Goal: Task Accomplishment & Management: Manage account settings

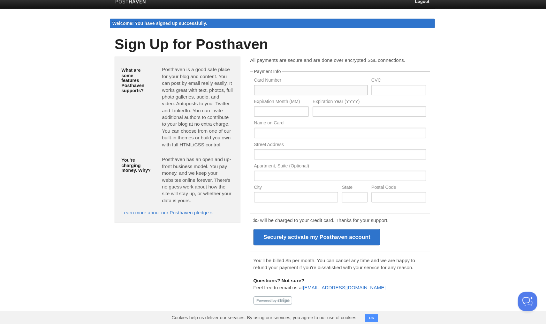
click at [288, 89] on input "text" at bounding box center [310, 94] width 111 height 10
type input "5212677362920975"
type input "629"
type input "04"
type input "2028"
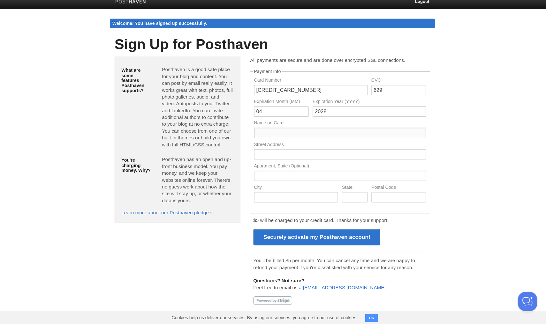
type input "[PERSON_NAME]"
type input "2415 Neville Ave"
type input "San Jose"
type input "CA"
type input "95130"
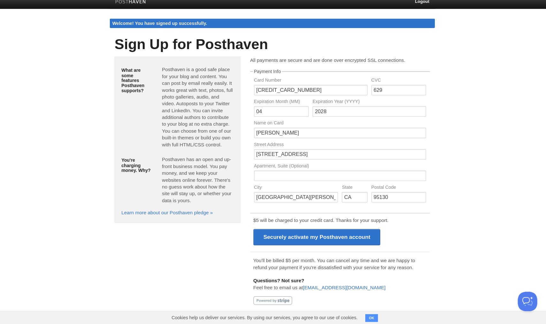
click at [417, 278] on p "Questions? Not sure? Feel free to email us at help@posthaven.com" at bounding box center [339, 284] width 170 height 13
click at [300, 233] on input "Securely activate my Posthaven account" at bounding box center [316, 239] width 125 height 16
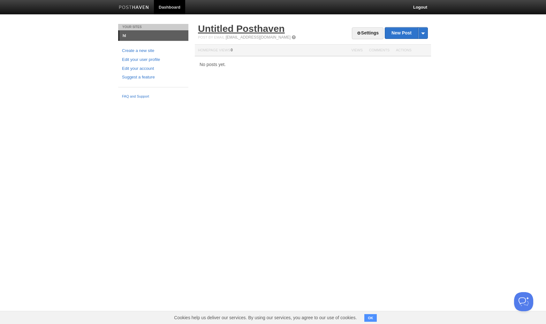
click at [251, 29] on link "Untitled Posthaven" at bounding box center [241, 28] width 87 height 11
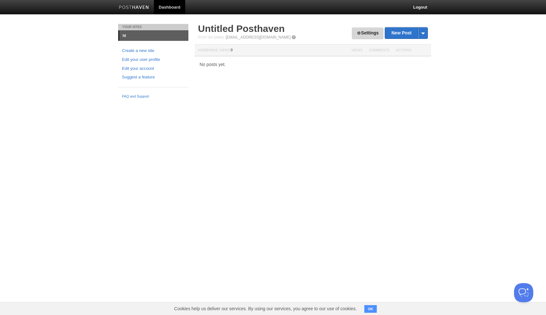
click at [368, 31] on link "Settings" at bounding box center [368, 33] width 32 height 12
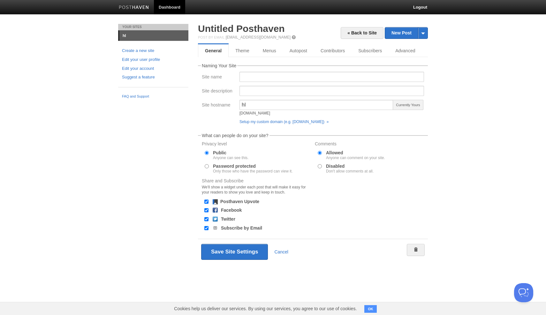
click at [247, 82] on div at bounding box center [331, 79] width 188 height 14
click at [252, 78] on input "Site name" at bounding box center [331, 77] width 184 height 10
type input "[PERSON_NAME]"
click at [251, 91] on input "Site description" at bounding box center [331, 91] width 184 height 10
click at [246, 51] on link "Theme" at bounding box center [241, 50] width 27 height 13
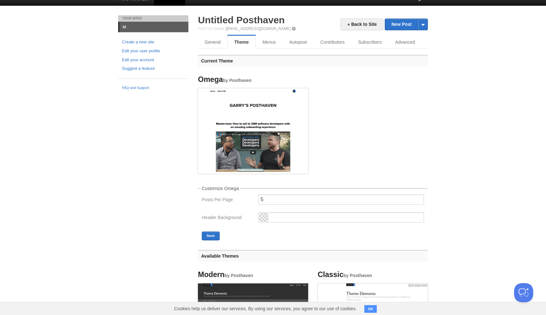
scroll to position [8, 0]
click at [280, 201] on input "5" at bounding box center [341, 200] width 166 height 10
click at [346, 152] on ul "Omega by Posthaven" at bounding box center [312, 125] width 239 height 109
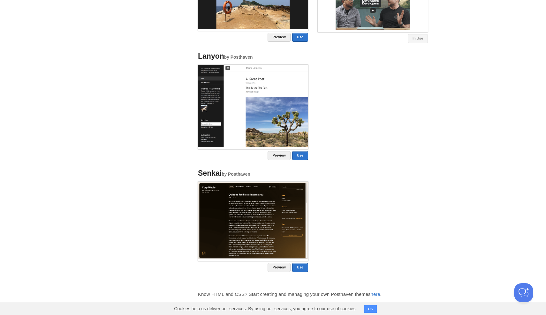
scroll to position [462, 0]
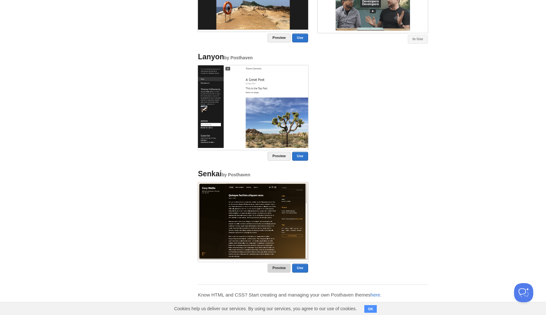
click at [283, 268] on link "Preview" at bounding box center [278, 268] width 23 height 9
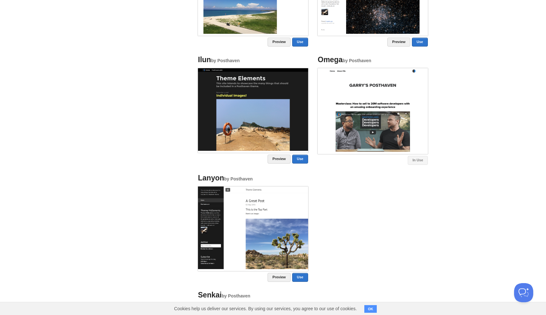
scroll to position [324, 0]
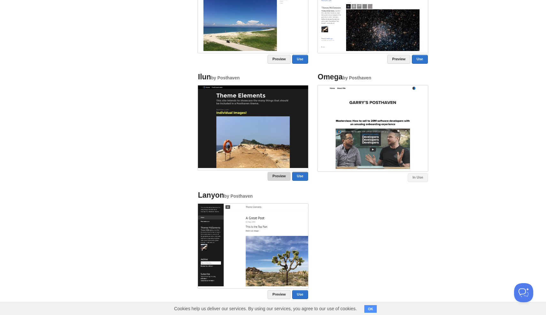
click at [274, 176] on link "Preview" at bounding box center [278, 176] width 23 height 9
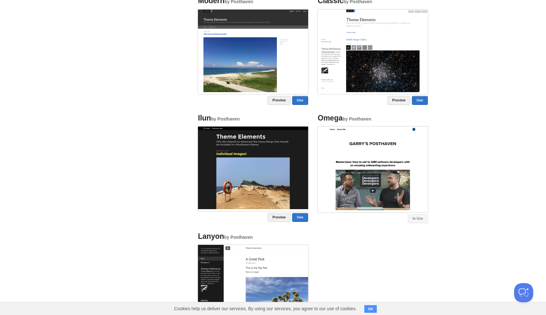
scroll to position [305, 0]
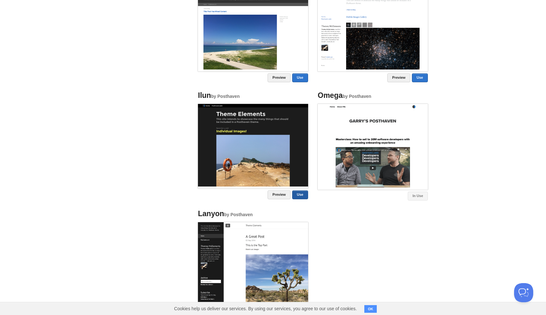
click at [297, 195] on link "Use" at bounding box center [300, 194] width 16 height 9
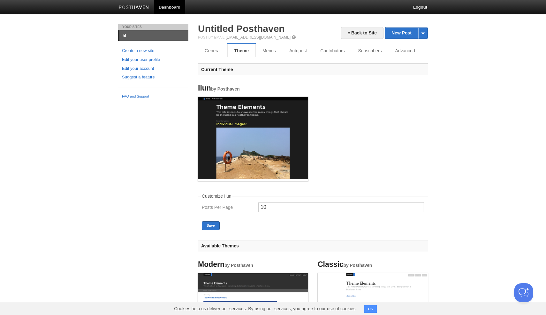
scroll to position [0, 0]
click at [262, 49] on link "Menus" at bounding box center [269, 50] width 27 height 13
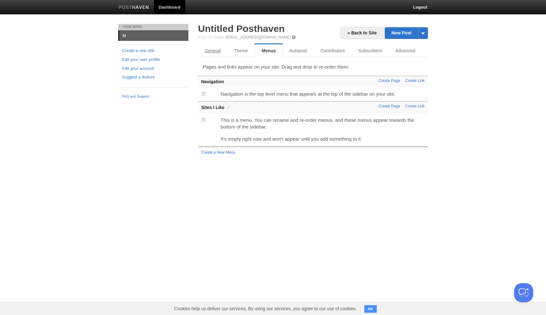
click at [218, 52] on link "General" at bounding box center [212, 50] width 29 height 13
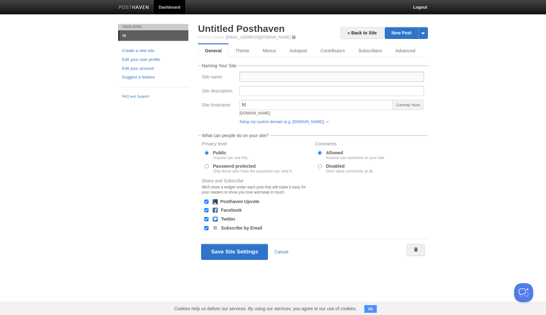
click at [254, 78] on input "Site name" at bounding box center [331, 77] width 184 height 10
type input "[PERSON_NAME]"
click at [261, 105] on input "hl" at bounding box center [316, 105] width 154 height 10
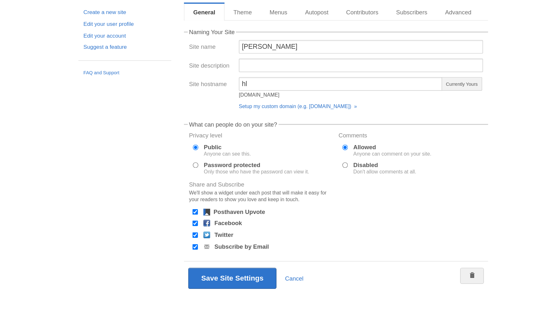
click at [204, 208] on input "Facebook" at bounding box center [206, 210] width 4 height 4
checkbox input "false"
click at [203, 216] on div at bounding box center [206, 219] width 6 height 6
click at [204, 217] on input "Twitter" at bounding box center [206, 219] width 4 height 4
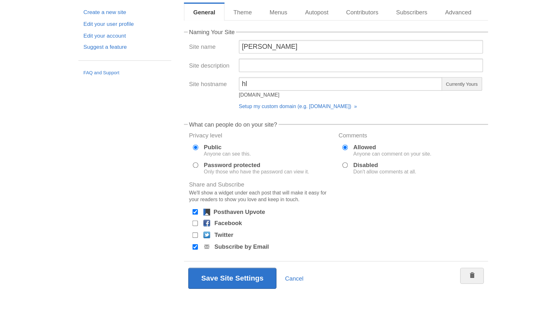
checkbox input "true"
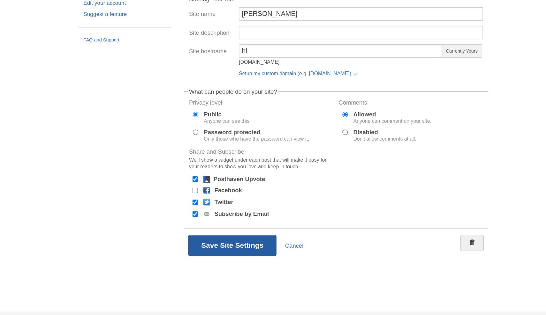
click at [201, 244] on button "Save Site Settings" at bounding box center [234, 252] width 67 height 16
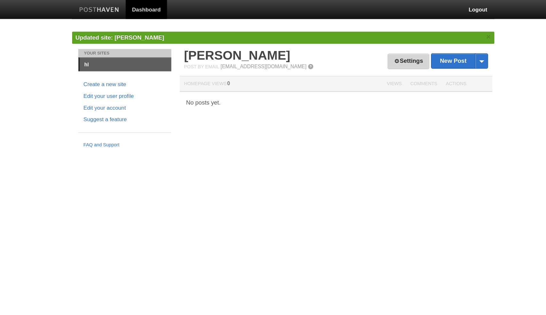
click at [352, 46] on link "Settings" at bounding box center [368, 47] width 32 height 12
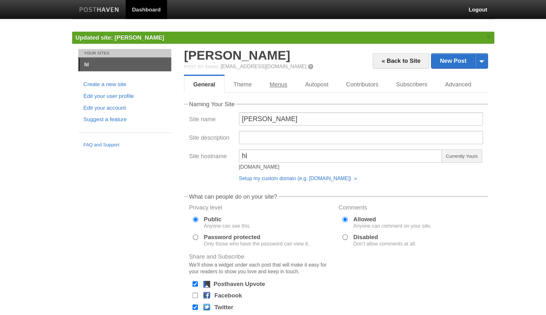
click at [256, 70] on link "Menus" at bounding box center [269, 63] width 27 height 13
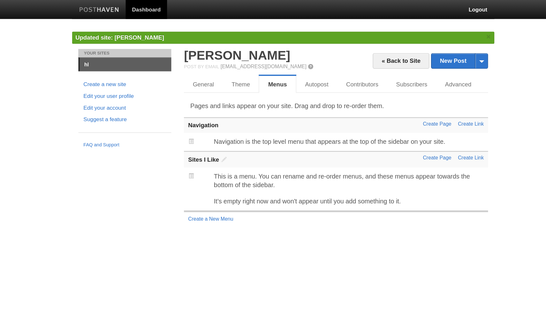
click at [220, 108] on p "Navigation is the top level menu that appears at the top of the sidebar on your…" at bounding box center [322, 107] width 204 height 7
click at [283, 63] on link "Autopost" at bounding box center [298, 63] width 31 height 13
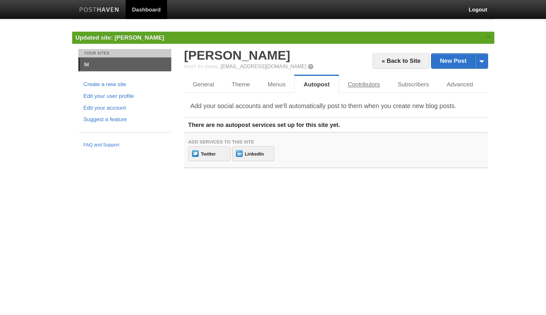
click at [315, 65] on link "Contributors" at bounding box center [334, 63] width 38 height 13
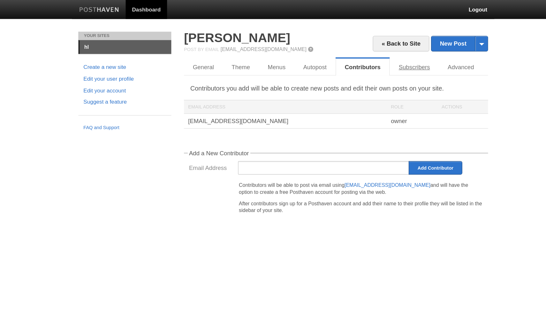
click at [353, 55] on link "Subscribers" at bounding box center [371, 50] width 37 height 13
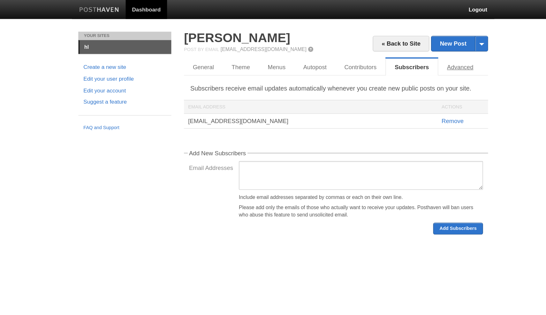
click at [390, 52] on link "Advanced" at bounding box center [406, 50] width 33 height 13
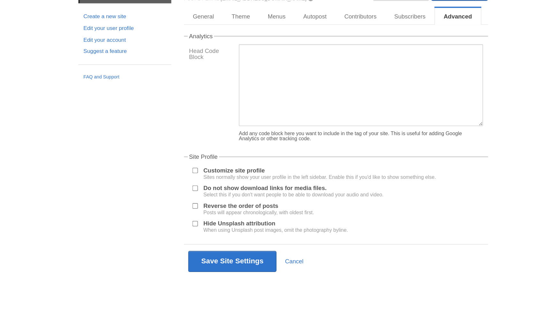
click at [213, 165] on label "Customize site profile Sites normally show your user profile in the left sideba…" at bounding box center [301, 169] width 176 height 9
click at [204, 165] on input "Customize site profile Sites normally show your user profile in the left sideba…" at bounding box center [206, 167] width 4 height 4
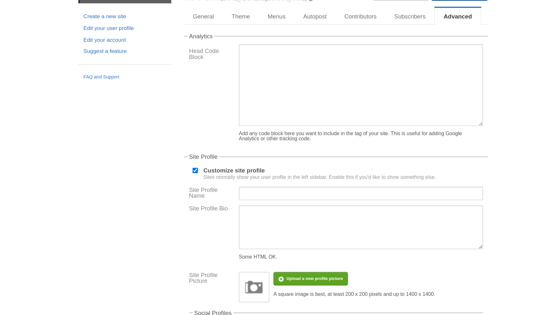
click at [213, 165] on label "Customize site profile Sites normally show your user profile in the left sideba…" at bounding box center [301, 169] width 176 height 9
click at [204, 165] on input "Customize site profile Sites normally show your user profile in the left sideba…" at bounding box center [206, 167] width 4 height 4
checkbox input "false"
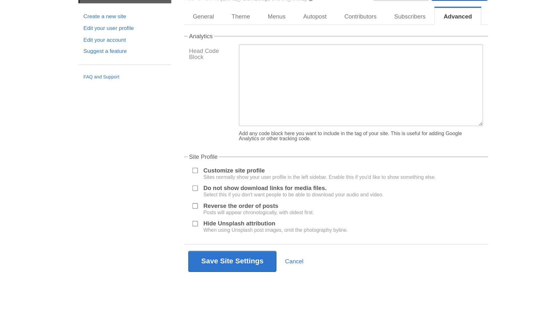
click at [213, 178] on label "Do not show download links for media files. Select this if you don't want peopl…" at bounding box center [281, 182] width 136 height 9
click at [204, 179] on input "Do not show download links for media files. Select this if you don't want peopl…" at bounding box center [206, 181] width 4 height 4
checkbox input "true"
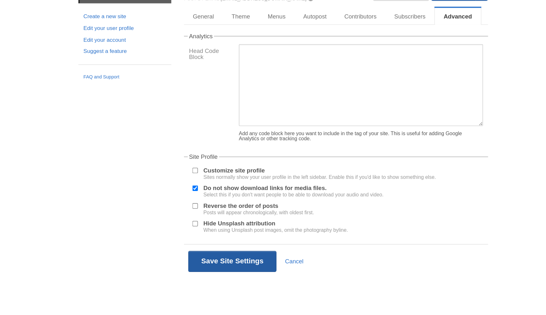
click at [201, 228] on button "Save Site Settings" at bounding box center [234, 236] width 67 height 16
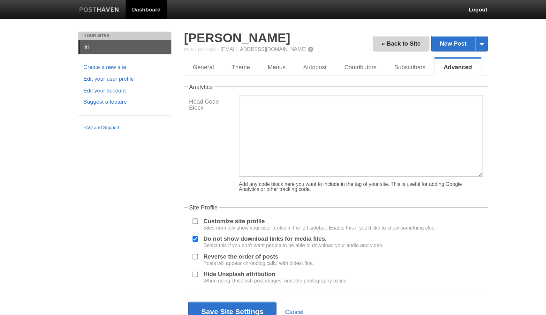
click at [340, 35] on link "« Back to Site" at bounding box center [361, 33] width 43 height 12
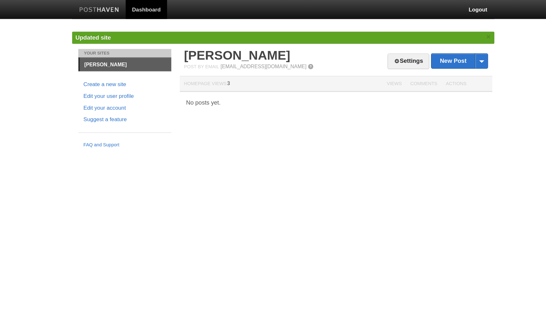
drag, startPoint x: 174, startPoint y: 63, endPoint x: 178, endPoint y: 63, distance: 4.5
click at [195, 63] on th "Homepage Views 3" at bounding box center [271, 64] width 153 height 12
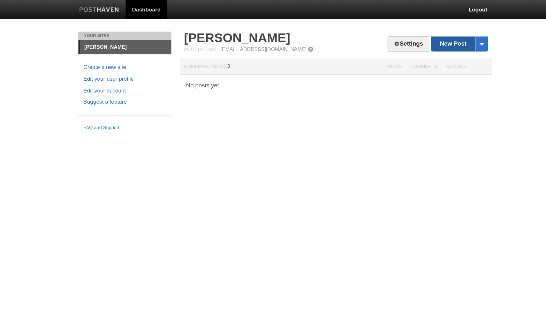
click at [385, 31] on link "New Post" at bounding box center [406, 32] width 42 height 11
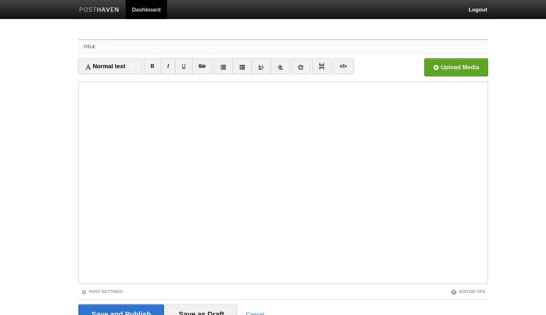
click at [144, 34] on input "Title" at bounding box center [286, 35] width 284 height 10
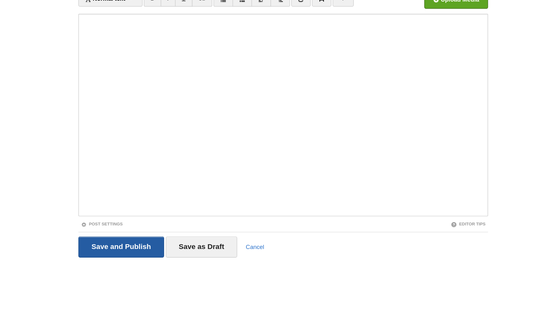
type input "Fix the Machine"
click at [118, 230] on input "Save and Publish" at bounding box center [150, 238] width 65 height 16
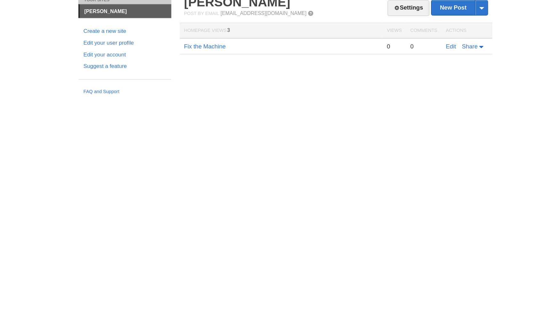
click at [198, 73] on link "Fix the Machine" at bounding box center [214, 75] width 32 height 5
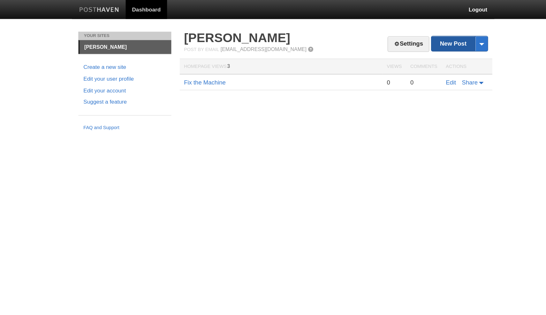
click at [385, 37] on link "New Post" at bounding box center [406, 32] width 42 height 11
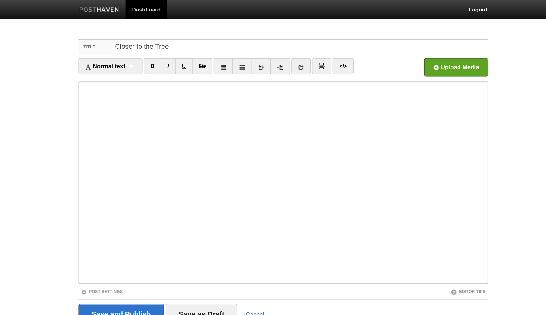
type input "Closer to the Tree"
